Goal: Navigation & Orientation: Find specific page/section

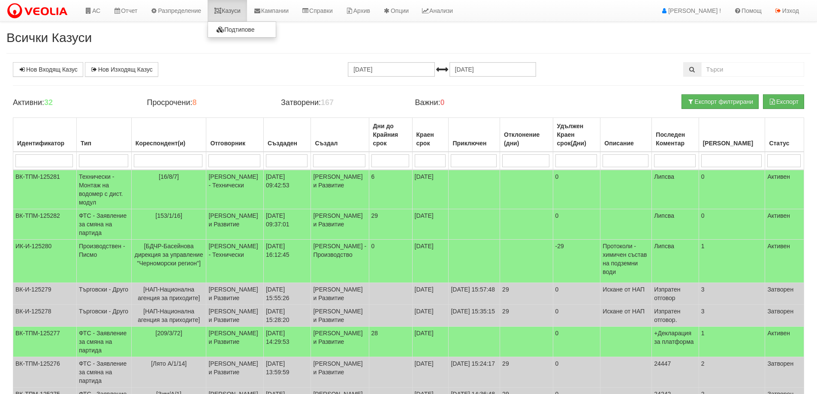
click at [240, 10] on link "Казуси" at bounding box center [227, 10] width 39 height 21
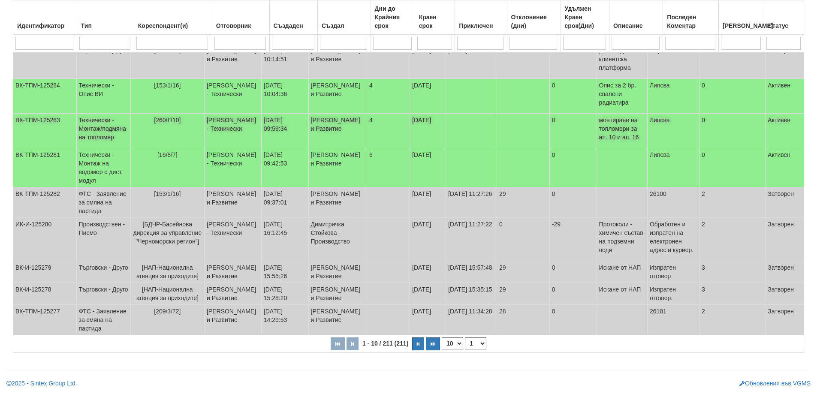
scroll to position [195, 0]
click at [457, 342] on select "10 20 30 40" at bounding box center [452, 344] width 21 height 12
select select "40"
click at [443, 350] on select "10 20 30 40" at bounding box center [452, 344] width 21 height 12
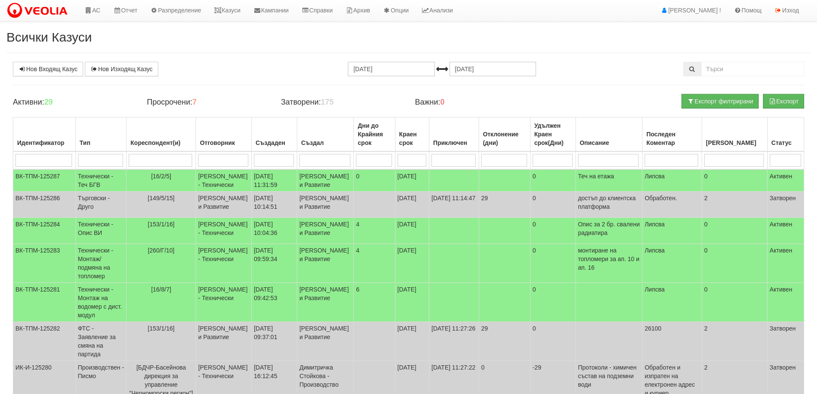
scroll to position [0, 0]
drag, startPoint x: 227, startPoint y: 5, endPoint x: 226, endPoint y: 11, distance: 6.1
click at [228, 5] on link "Казуси" at bounding box center [227, 10] width 39 height 21
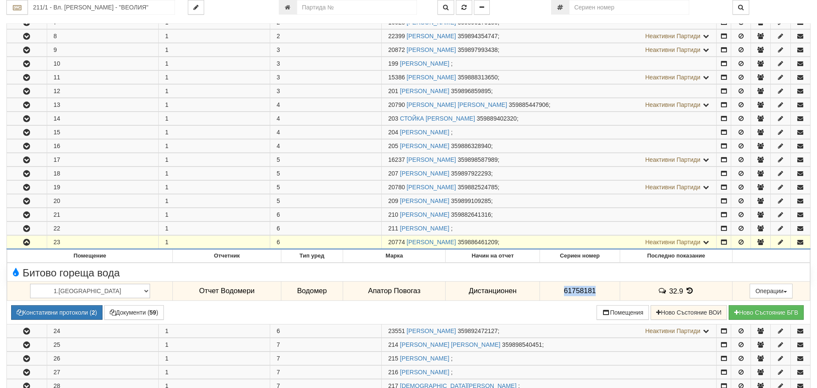
scroll to position [257, 0]
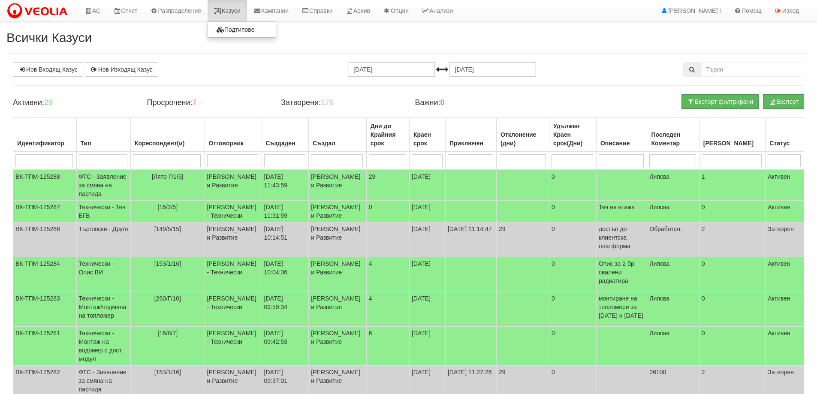
click at [237, 8] on link "Казуси" at bounding box center [227, 10] width 39 height 21
